Goal: Information Seeking & Learning: Find specific fact

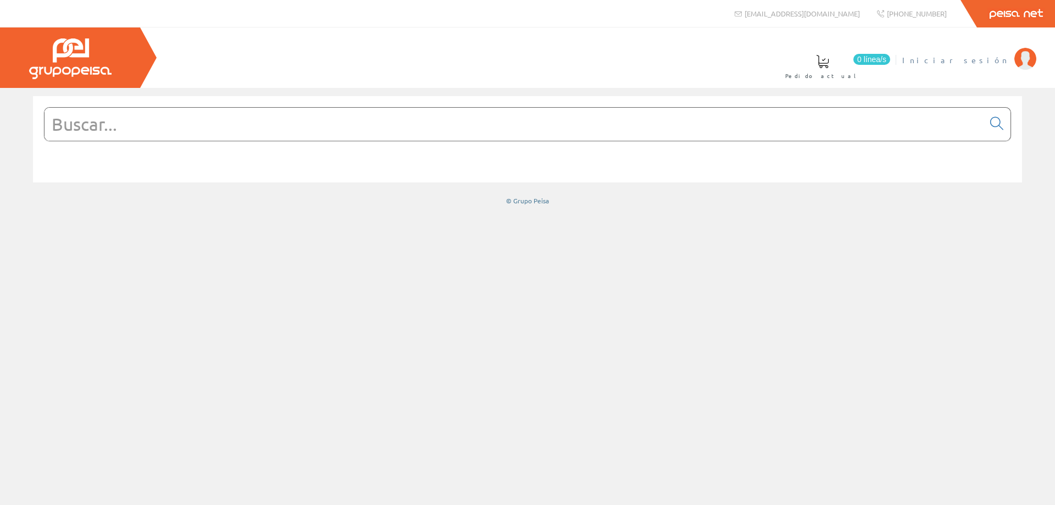
click at [984, 58] on span "Iniciar sesión" at bounding box center [955, 59] width 107 height 11
click at [325, 122] on input "text" at bounding box center [513, 124] width 939 height 33
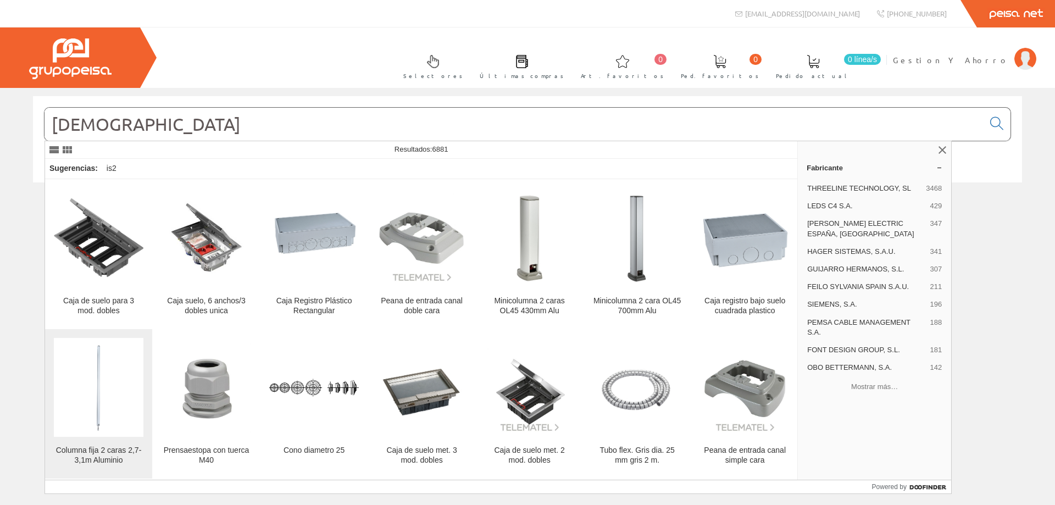
type input "[DEMOGRAPHIC_DATA]"
click at [88, 371] on img at bounding box center [99, 388] width 90 height 90
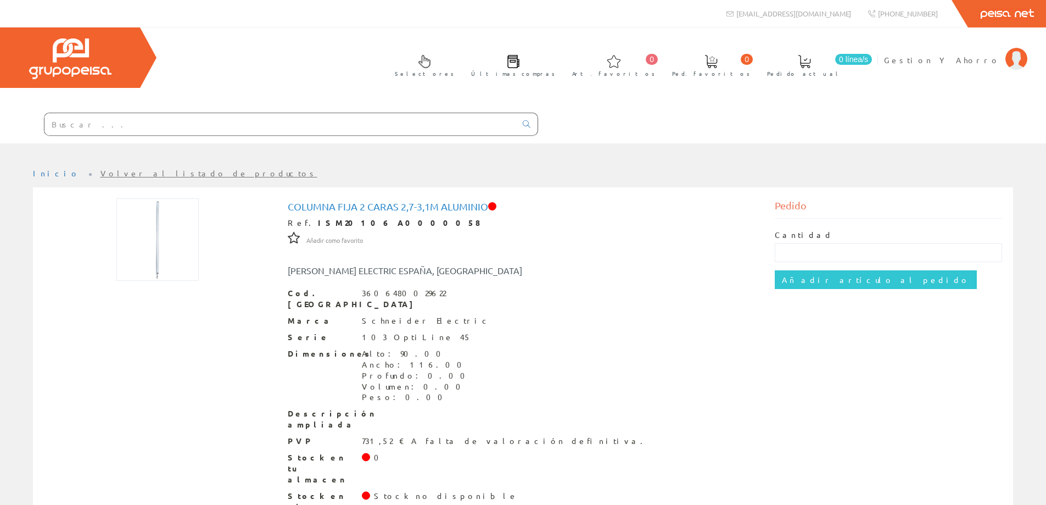
click at [146, 122] on input "text" at bounding box center [280, 124] width 472 height 22
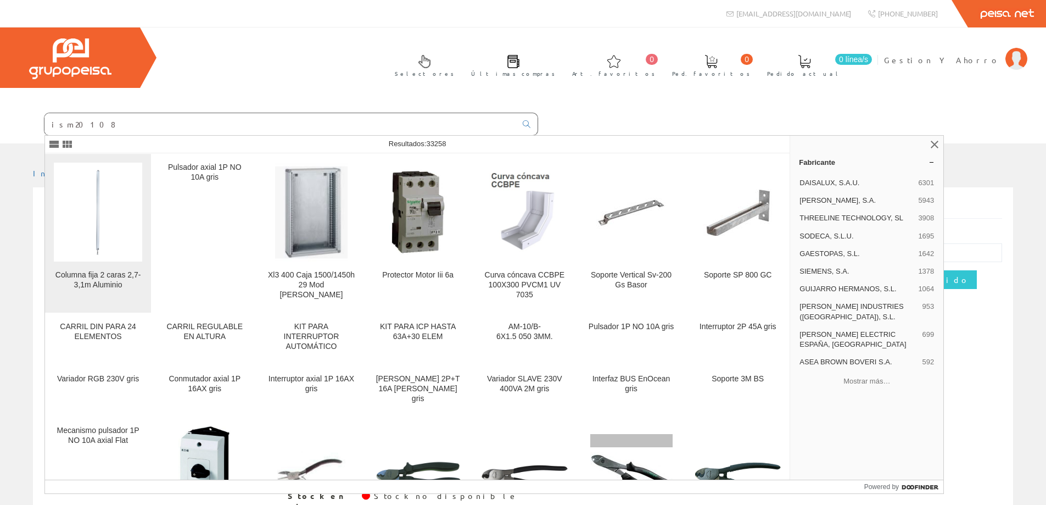
type input "ism20108"
click at [114, 241] on img at bounding box center [98, 212] width 88 height 88
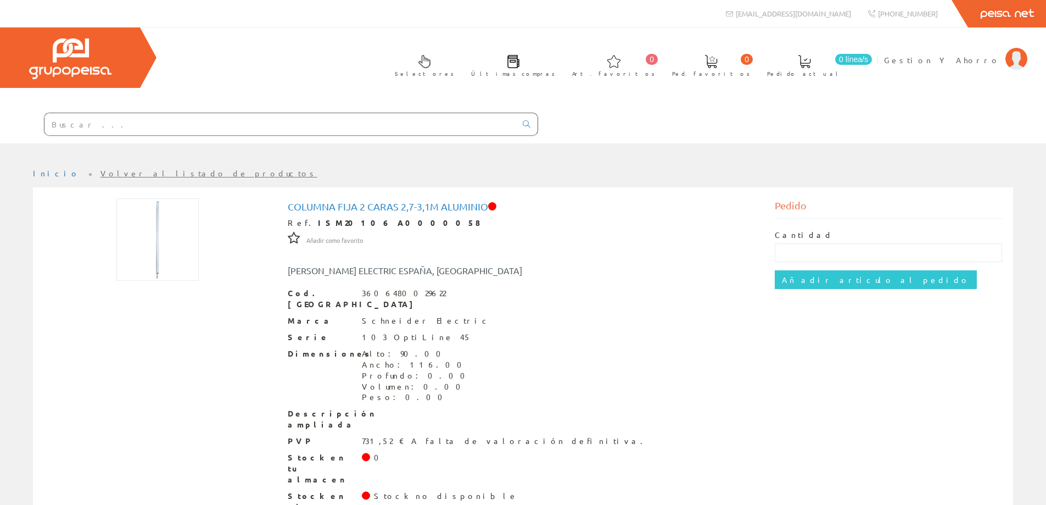
click at [90, 125] on input "text" at bounding box center [280, 124] width 472 height 22
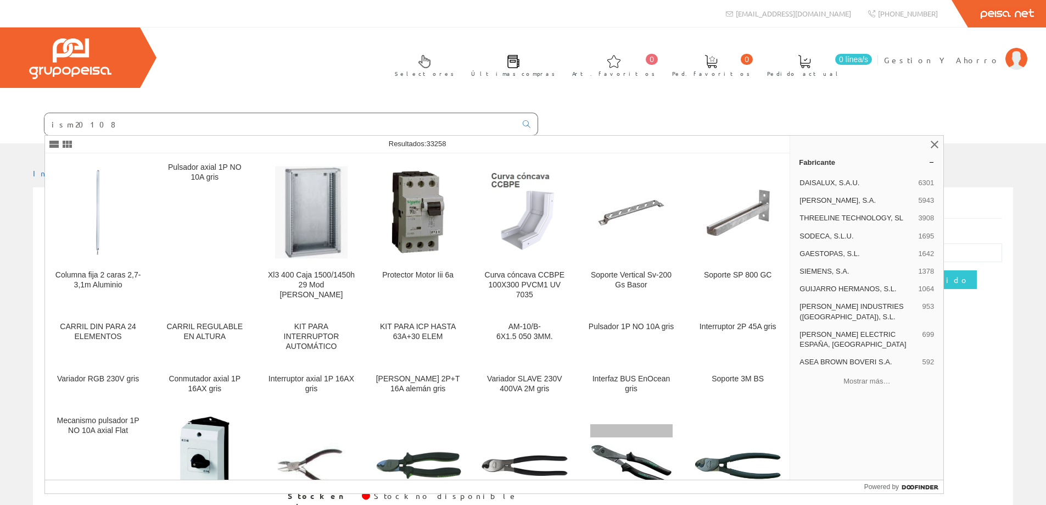
type input "ism20108"
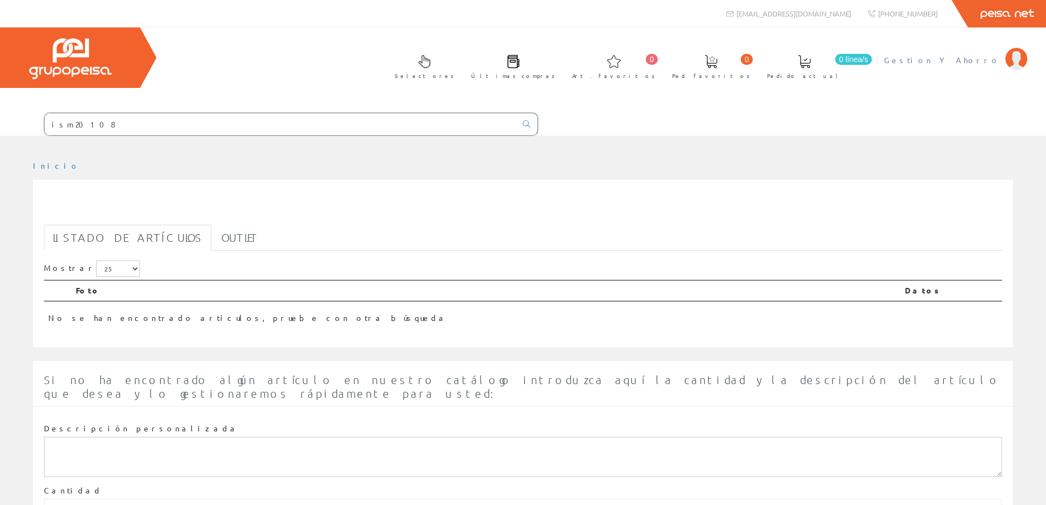
click at [979, 62] on span "Gestion Y Ahorro" at bounding box center [942, 59] width 116 height 11
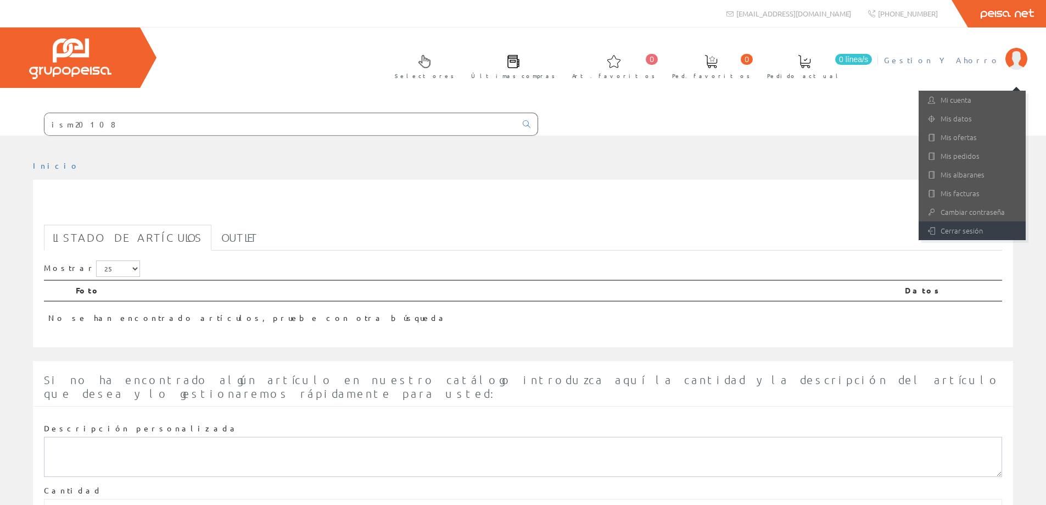
click at [965, 232] on link "Cerrar sesión" at bounding box center [972, 230] width 107 height 19
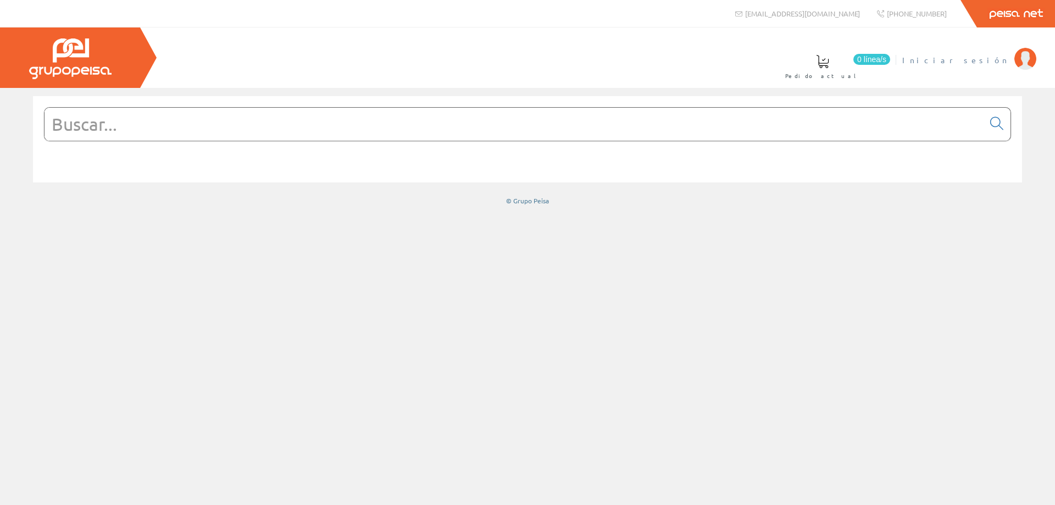
click at [982, 62] on span "Iniciar sesión" at bounding box center [955, 59] width 107 height 11
click at [377, 130] on input "text" at bounding box center [513, 124] width 939 height 33
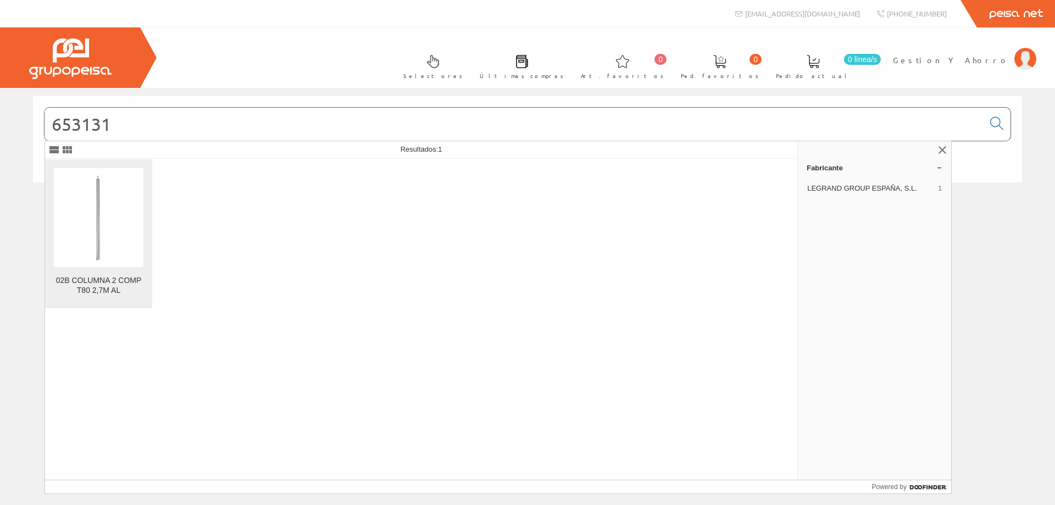
type input "653131"
click at [108, 226] on img at bounding box center [99, 217] width 90 height 90
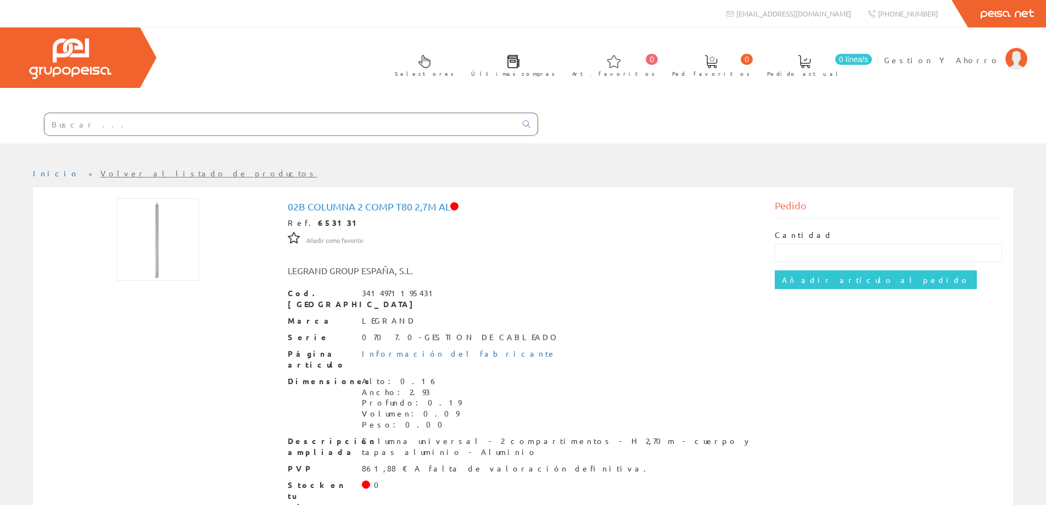
click at [105, 125] on input "text" at bounding box center [280, 124] width 472 height 22
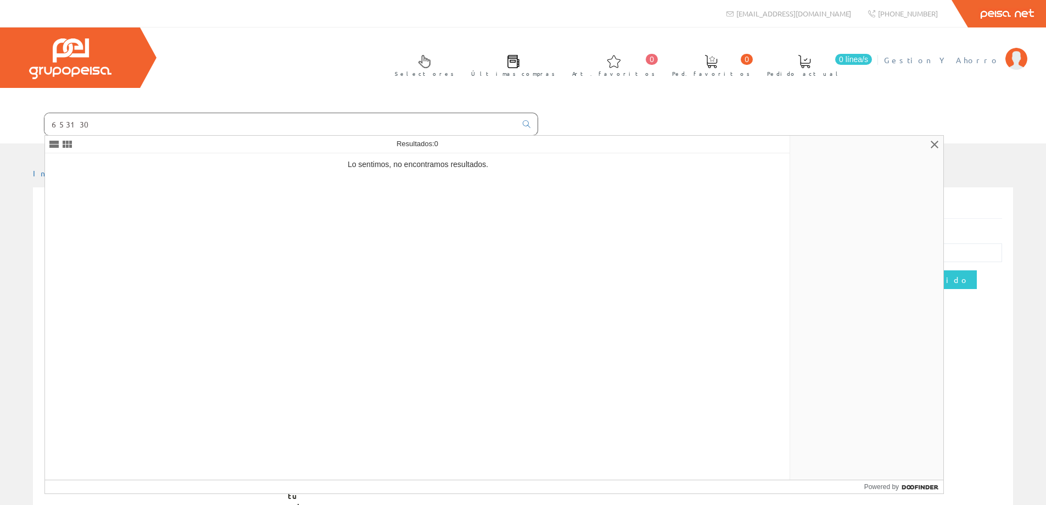
type input "653130"
click at [994, 52] on link "Gestion Y Ahorro" at bounding box center [955, 51] width 143 height 10
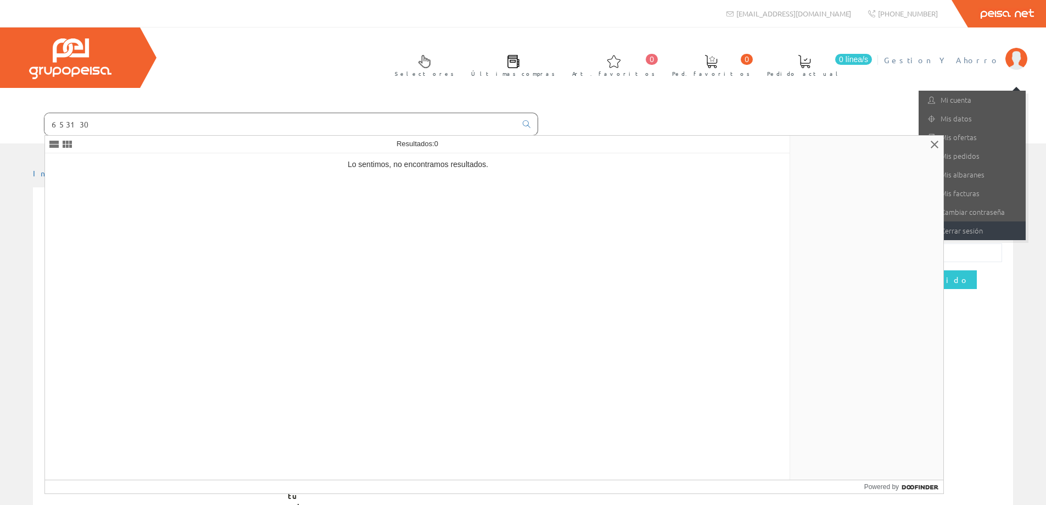
click at [963, 235] on link "Cerrar sesión" at bounding box center [972, 230] width 107 height 19
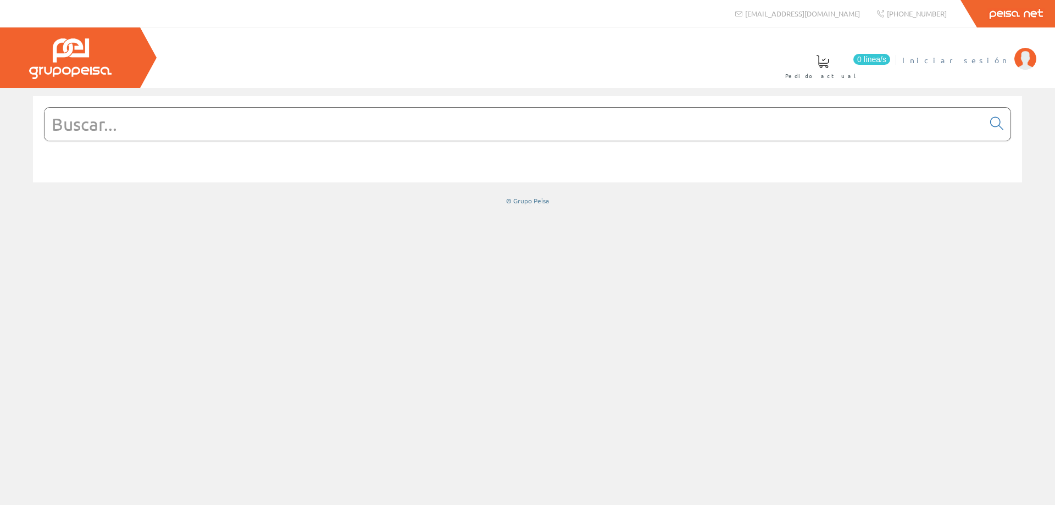
click at [976, 57] on span "Iniciar sesión" at bounding box center [955, 59] width 107 height 11
click at [298, 121] on input "text" at bounding box center [513, 124] width 939 height 33
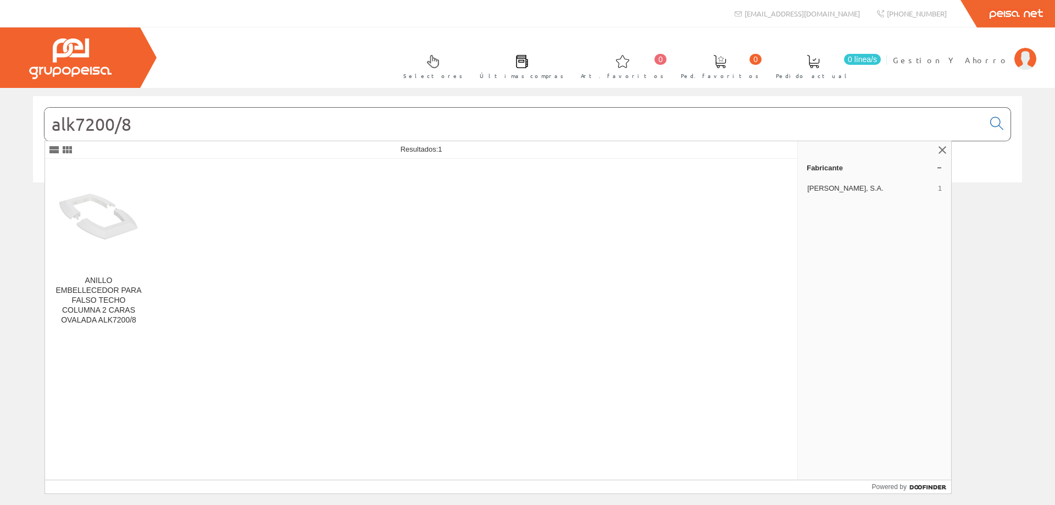
type input "alk7200/8"
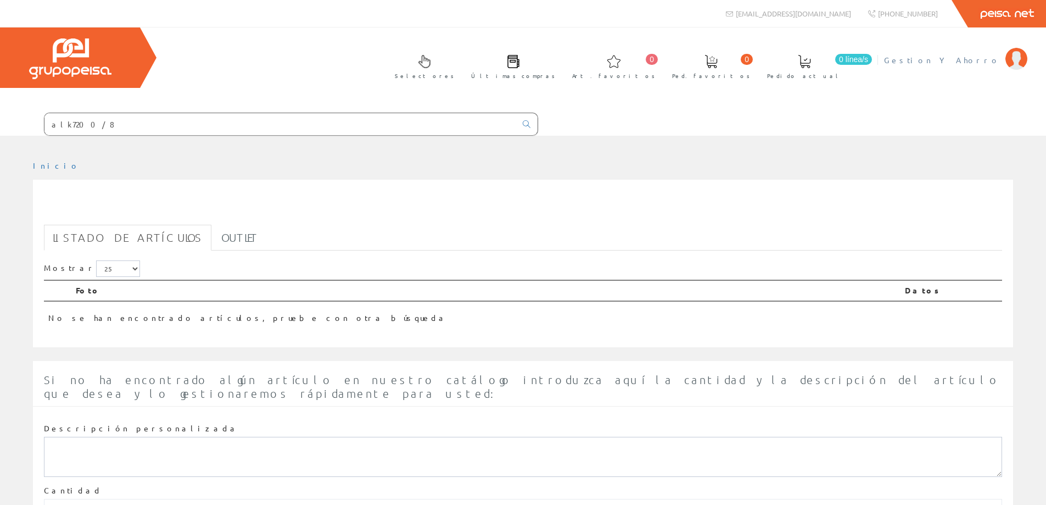
click at [972, 60] on span "Gestion Y Ahorro" at bounding box center [942, 59] width 116 height 11
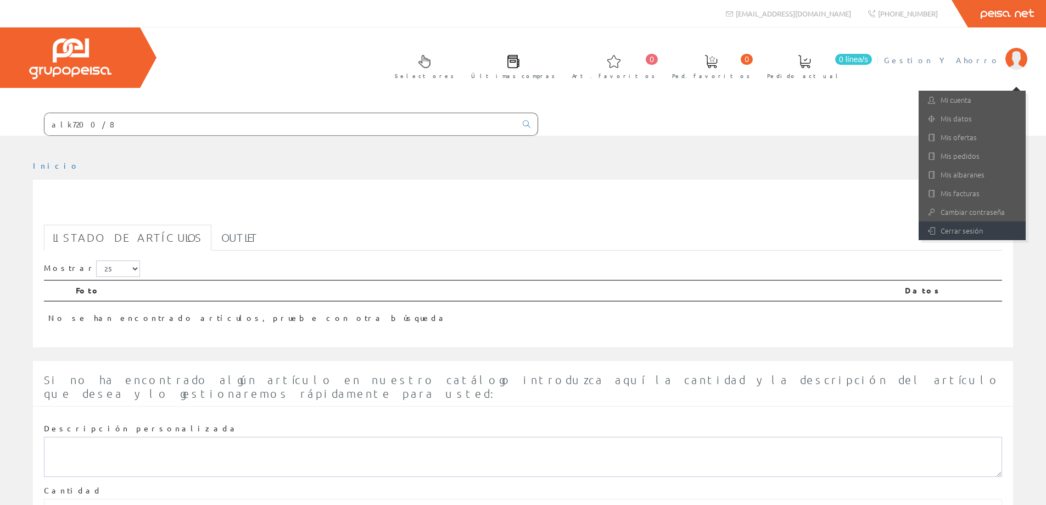
click at [950, 225] on link "Cerrar sesión" at bounding box center [972, 230] width 107 height 19
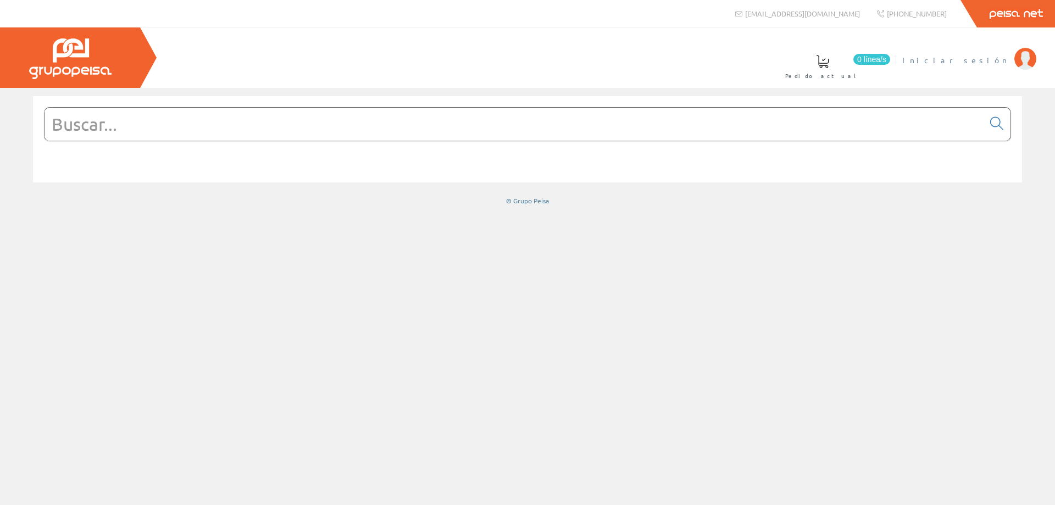
click at [1006, 58] on span "Iniciar sesión" at bounding box center [955, 59] width 107 height 11
click at [271, 136] on input "text" at bounding box center [513, 124] width 939 height 33
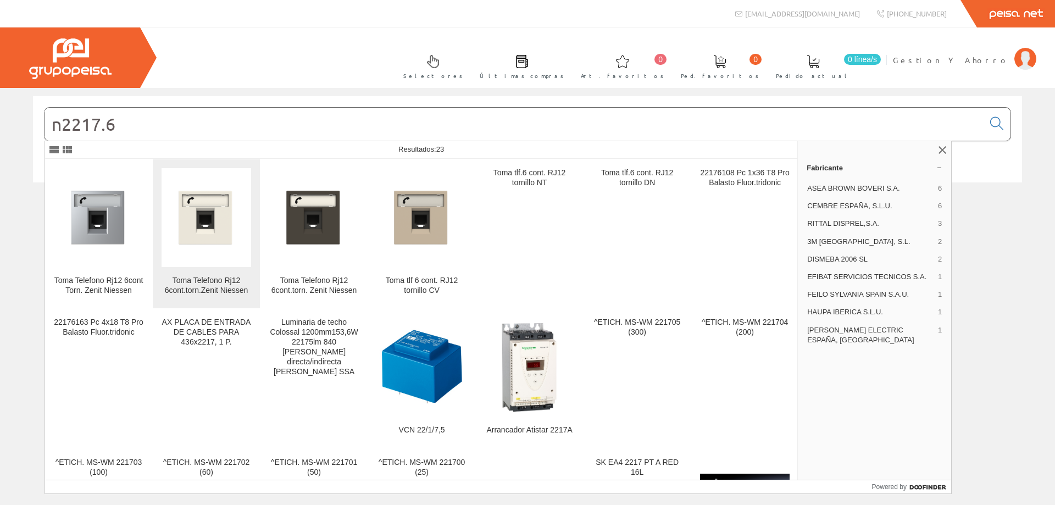
type input "n2217.6"
click at [185, 277] on div "Toma Telefono Rj12 6cont.torn.Zenit Niessen" at bounding box center [206, 286] width 90 height 20
click at [129, 115] on input "n2217.6" at bounding box center [513, 124] width 939 height 33
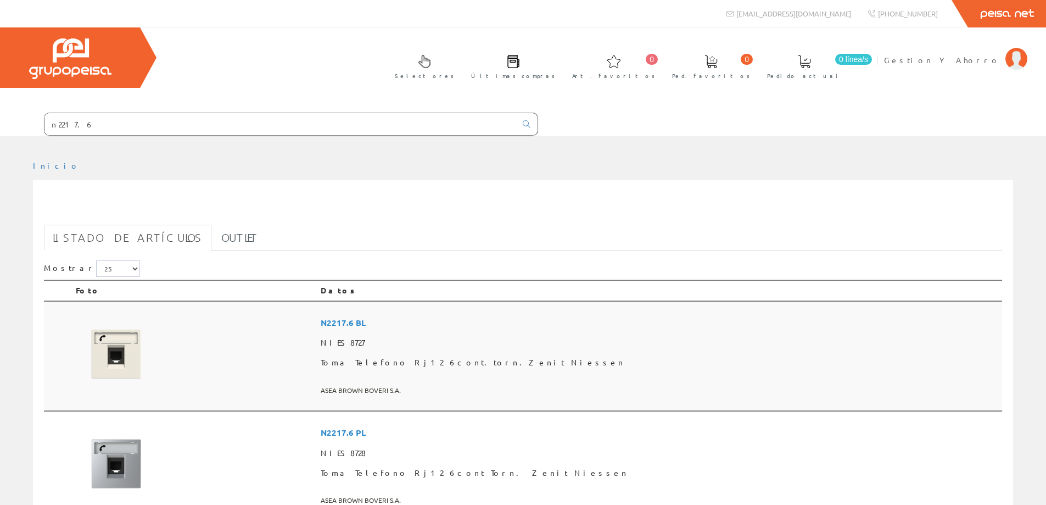
click at [478, 321] on span "N2217.6 BL" at bounding box center [659, 323] width 677 height 20
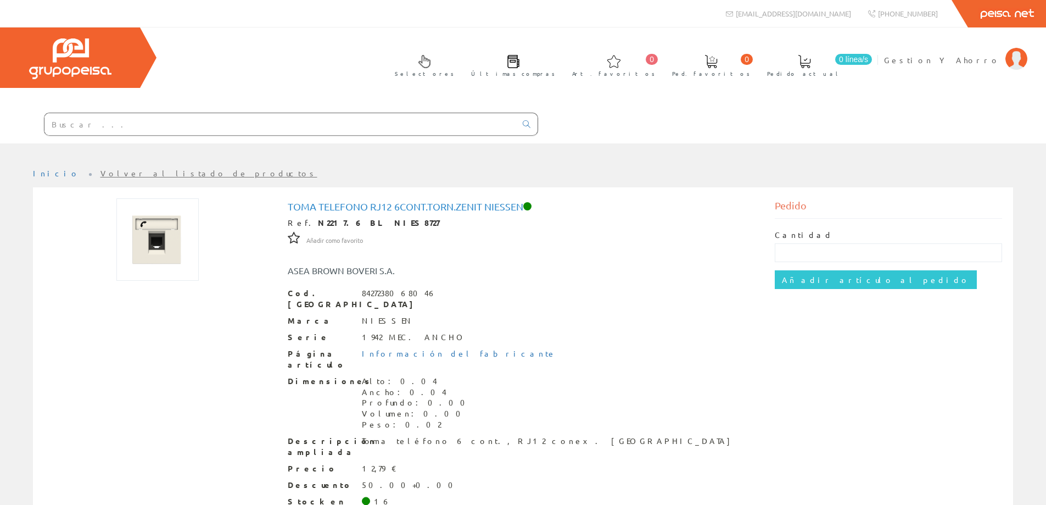
click at [169, 127] on input "text" at bounding box center [280, 124] width 472 height 22
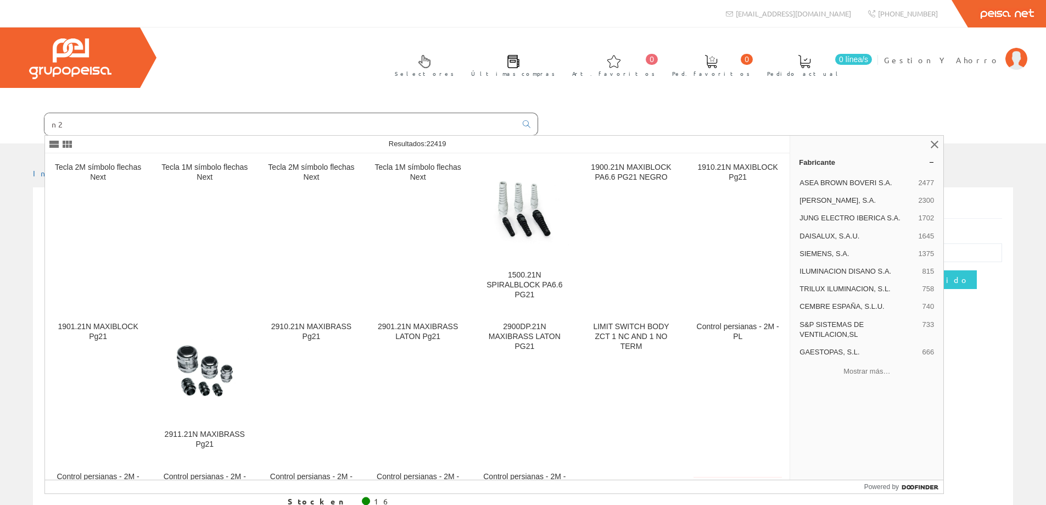
type input "n"
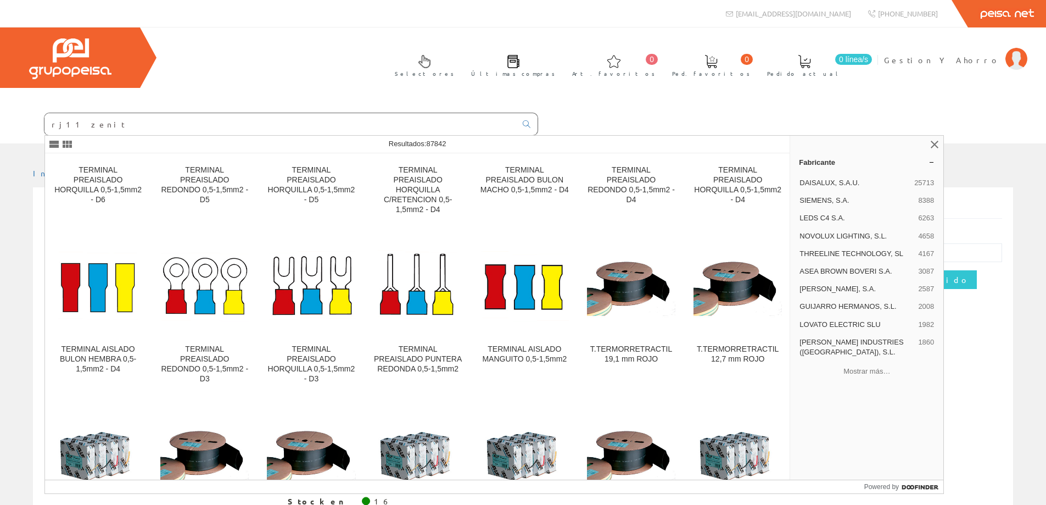
scroll to position [2428, 0]
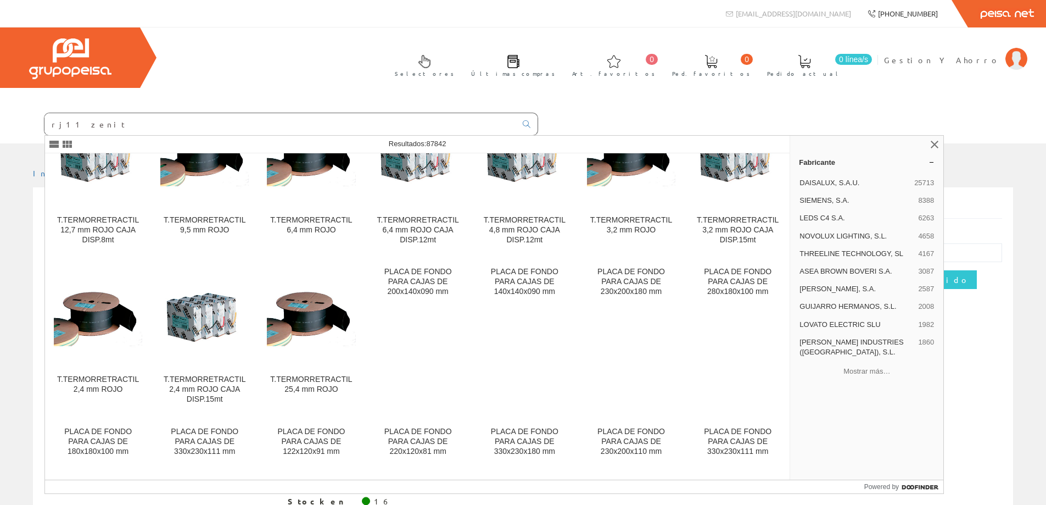
type input "rj11 zenit"
click at [980, 64] on span "Gestion Y Ahorro" at bounding box center [942, 59] width 116 height 11
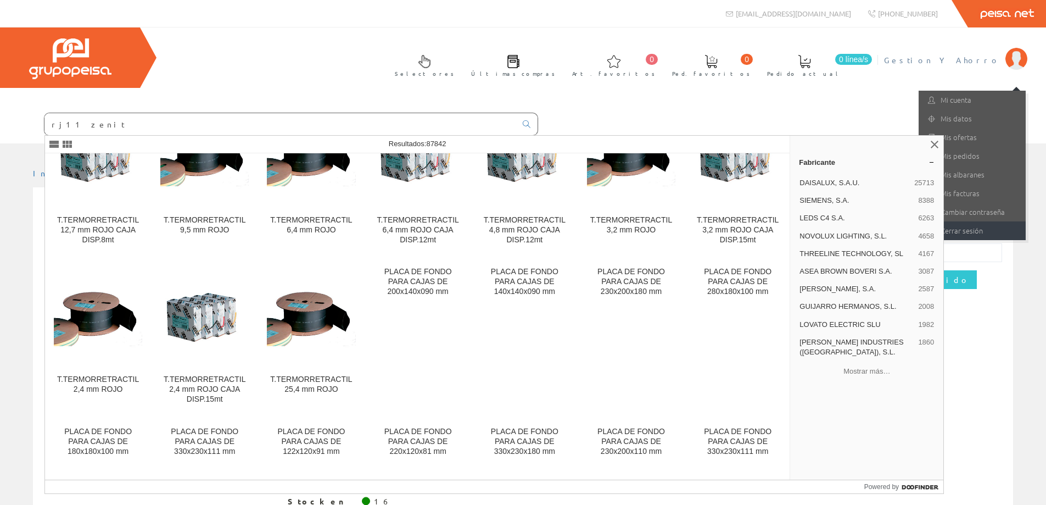
click at [978, 234] on link "Cerrar sesión" at bounding box center [972, 230] width 107 height 19
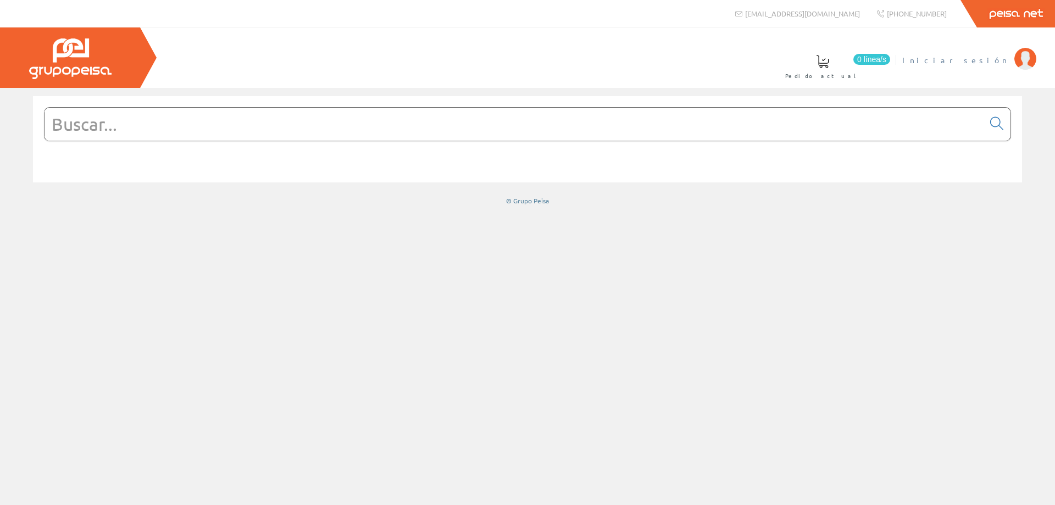
click at [995, 63] on span "Iniciar sesión" at bounding box center [955, 59] width 107 height 11
click at [309, 119] on input "text" at bounding box center [513, 124] width 939 height 33
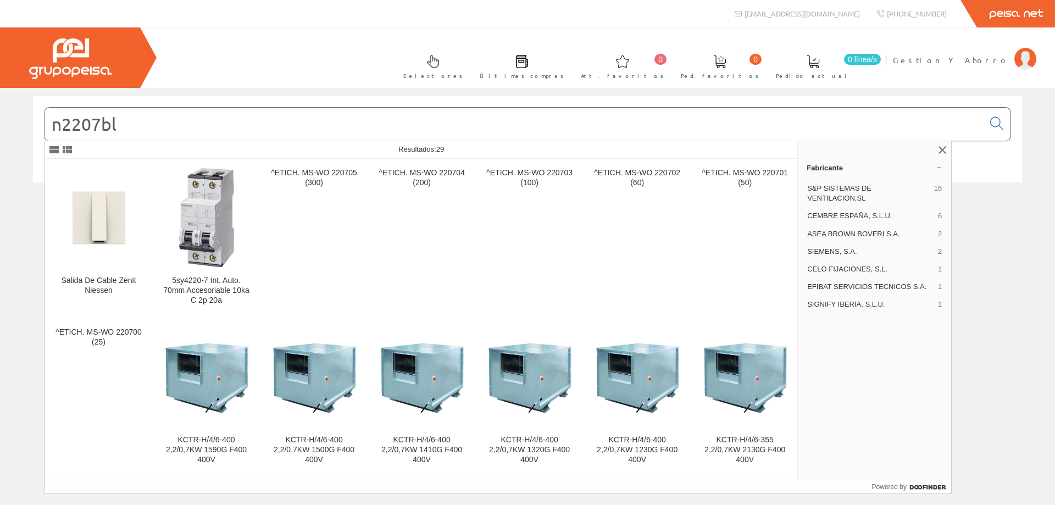
type input "n2207bl"
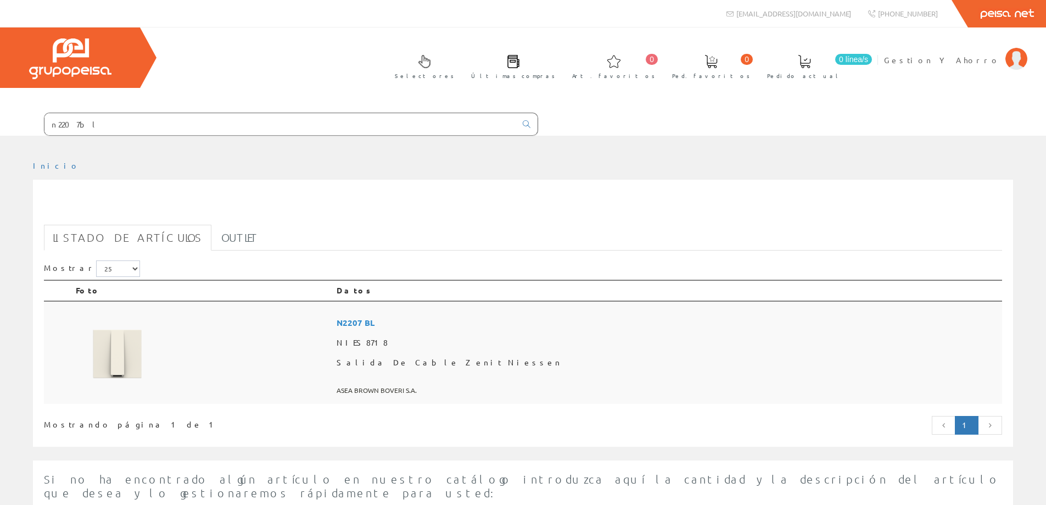
click at [332, 377] on td at bounding box center [201, 352] width 261 height 103
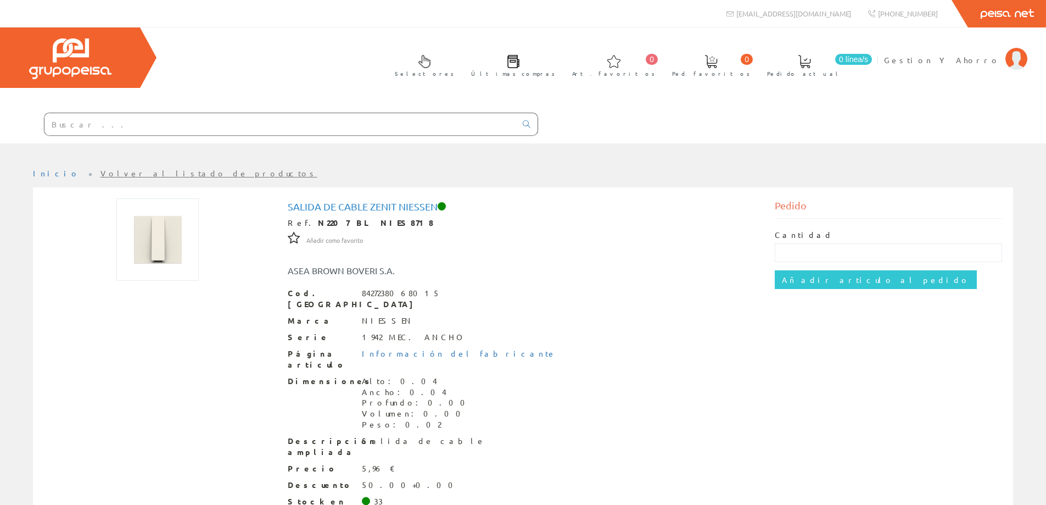
click at [265, 118] on input "text" at bounding box center [280, 124] width 472 height 22
type input "2"
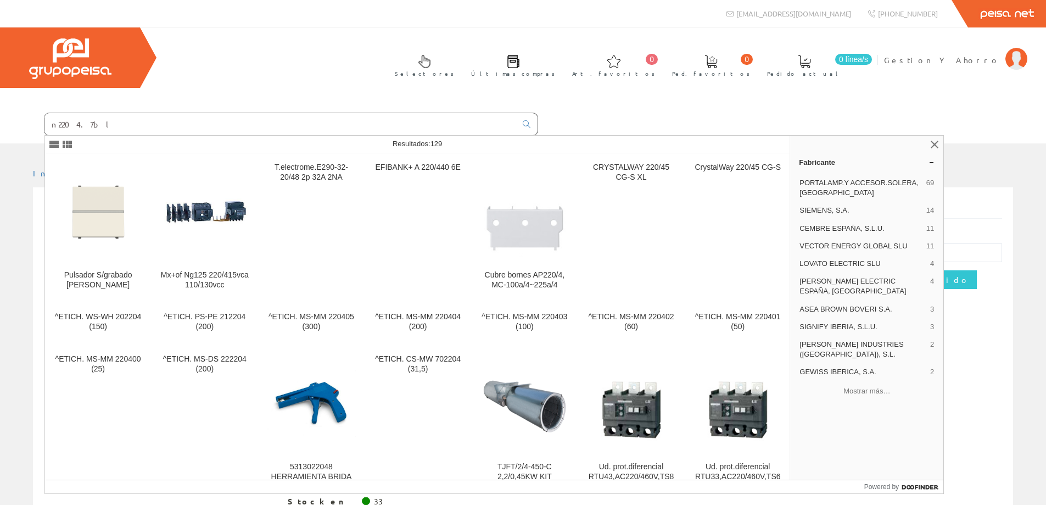
type input "n2204.7bl"
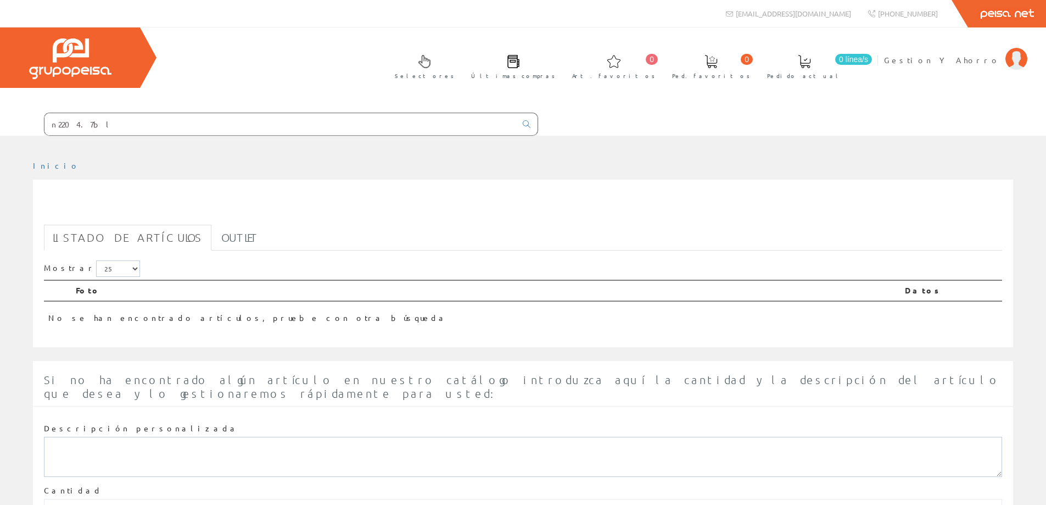
click at [108, 121] on input "n2204.7bl" at bounding box center [280, 124] width 472 height 22
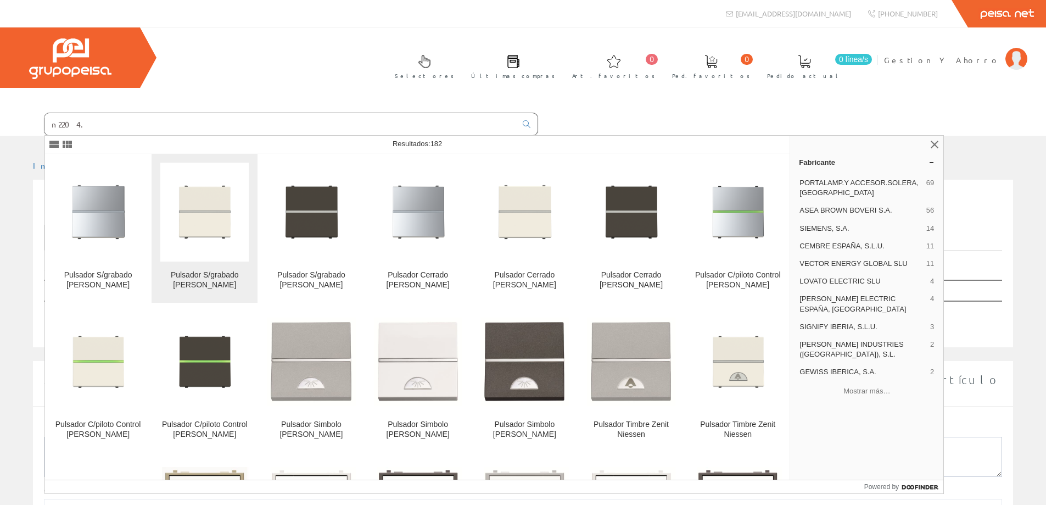
type input "n2204."
click at [208, 218] on img at bounding box center [204, 212] width 88 height 88
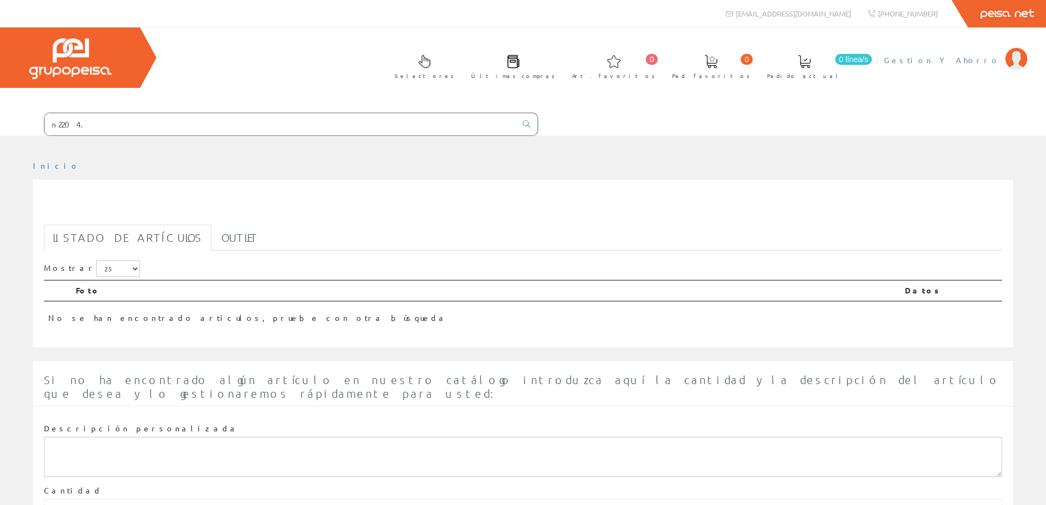
click at [954, 61] on span "Gestion Y Ahorro" at bounding box center [942, 59] width 116 height 11
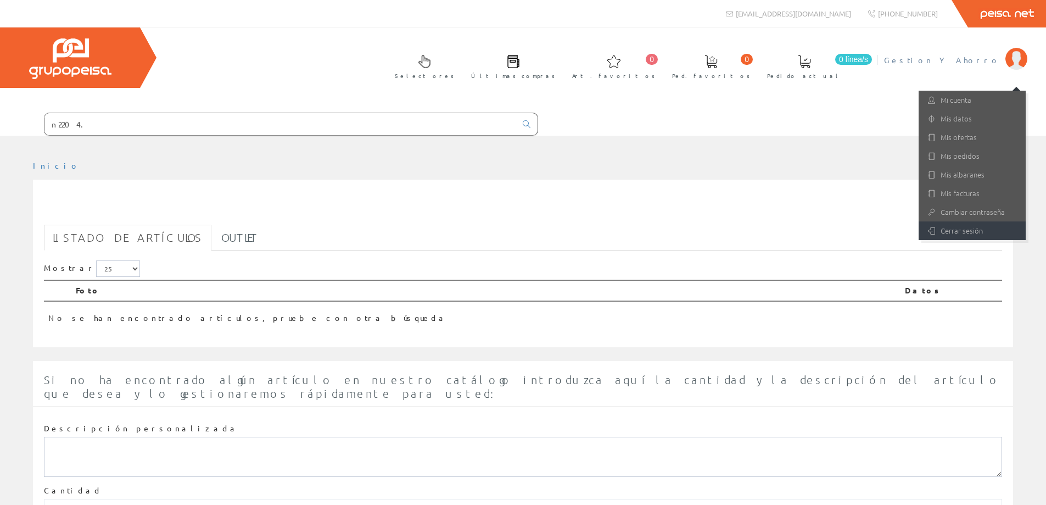
click at [933, 225] on link "Cerrar sesión" at bounding box center [972, 230] width 107 height 19
